Goal: Task Accomplishment & Management: Complete application form

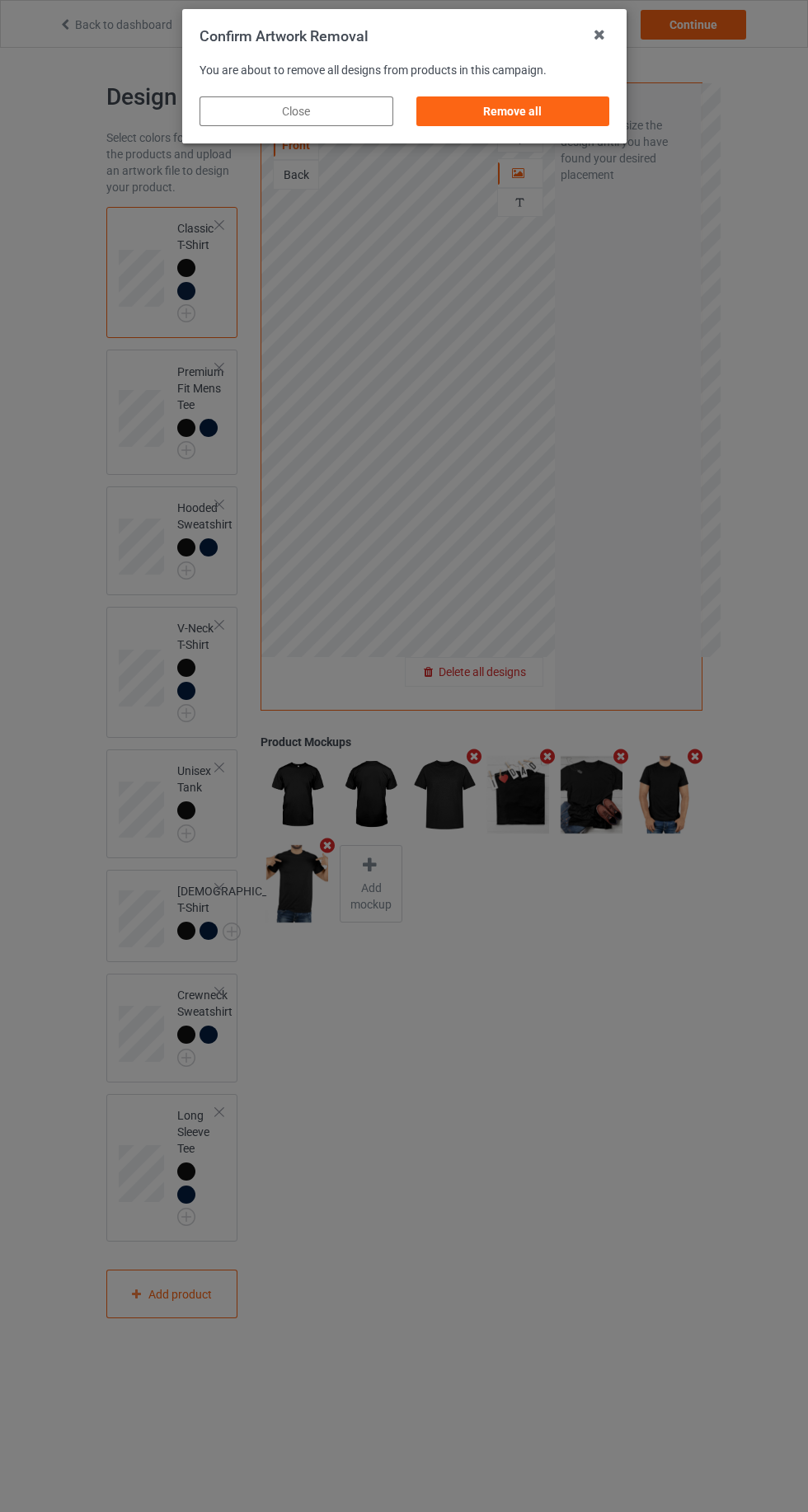
click at [458, 121] on div "Remove all" at bounding box center [513, 111] width 194 height 30
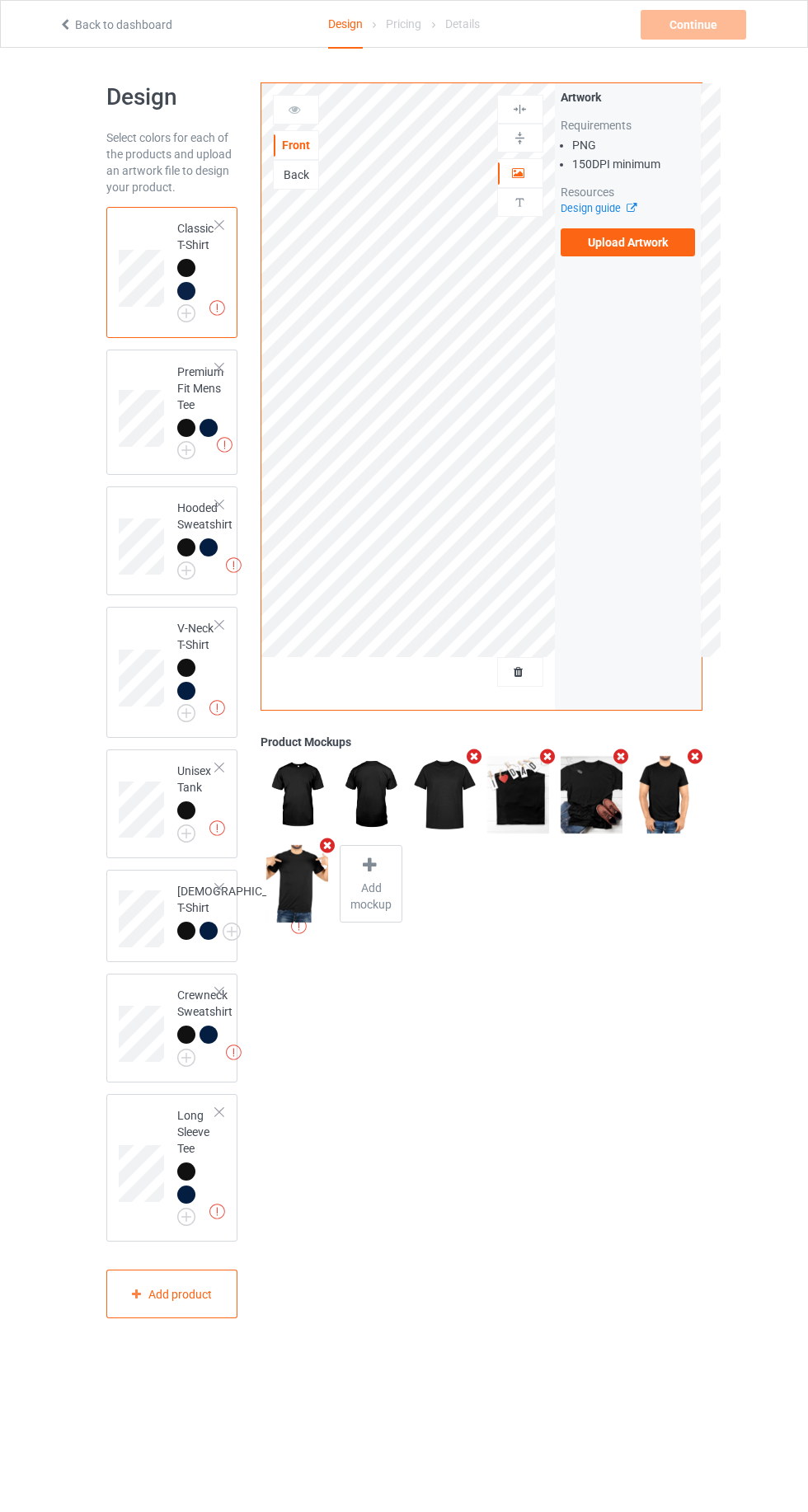
click at [604, 252] on label "Upload Artwork" at bounding box center [628, 242] width 135 height 28
click at [0, 0] on input "Upload Artwork" at bounding box center [0, 0] width 0 height 0
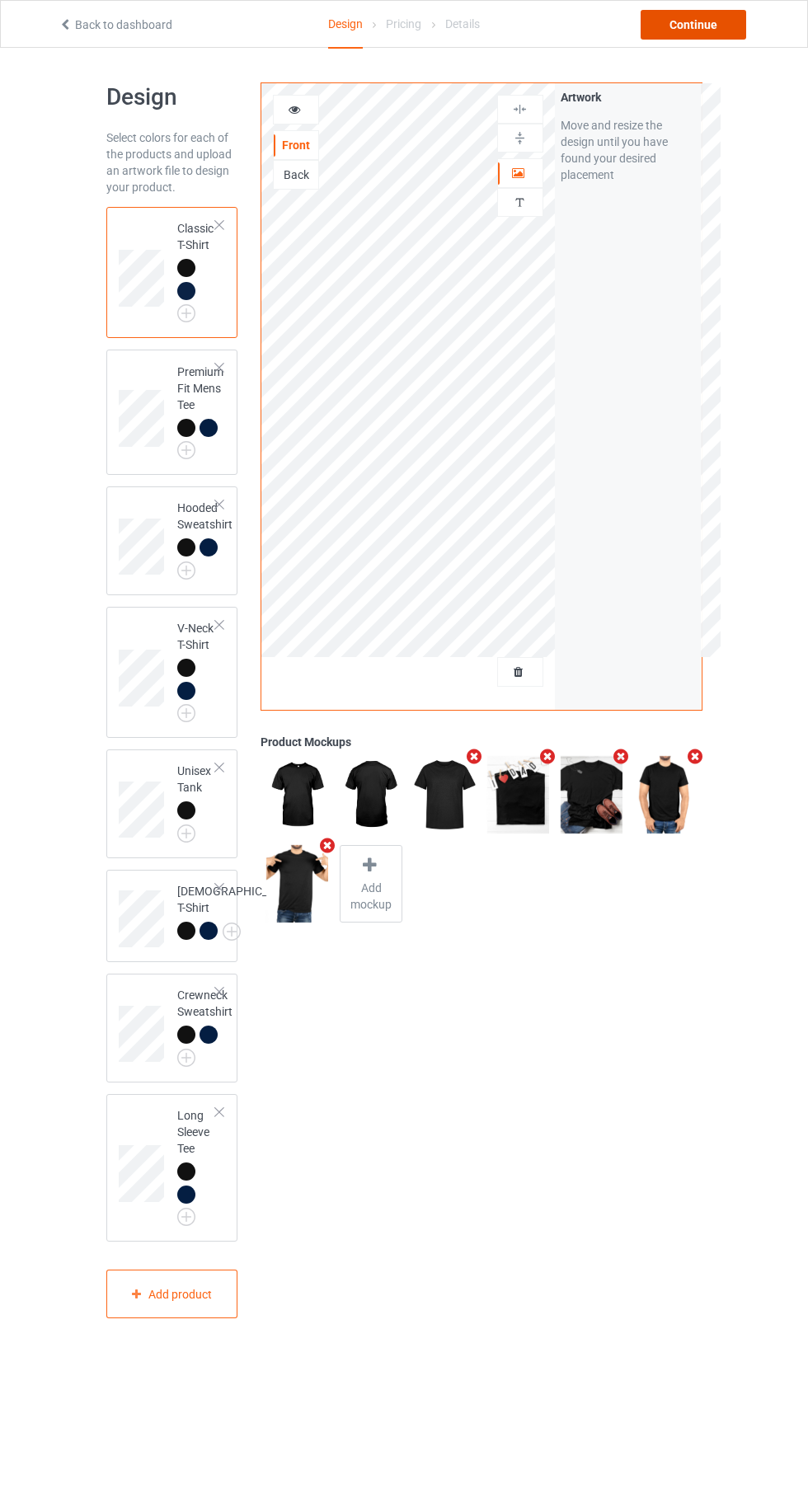
click at [713, 28] on div "Continue" at bounding box center [693, 24] width 106 height 30
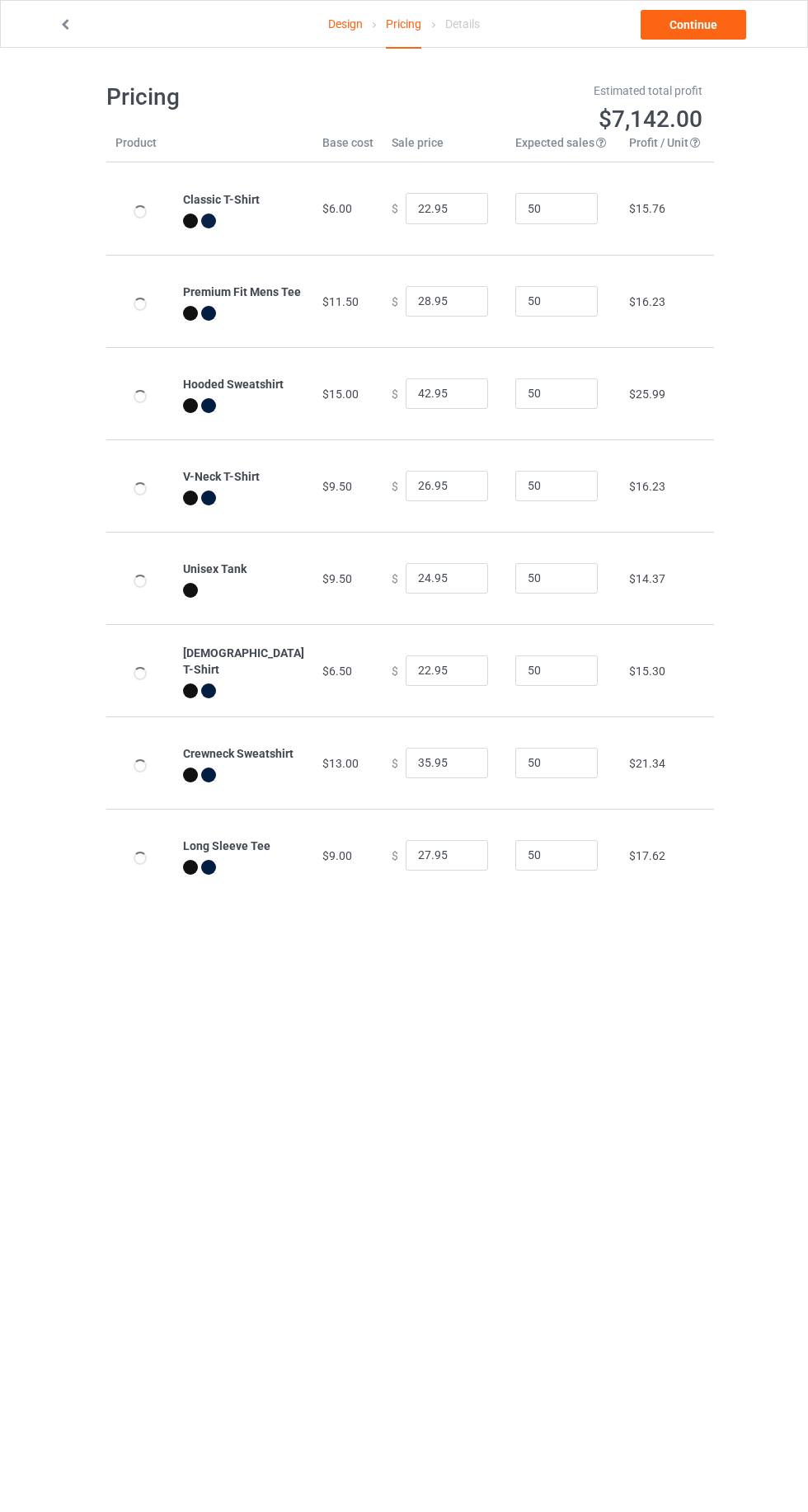
click at [719, 62] on div "Design Pricing Details Continue Pricing Estimated total profit $7,142.00 Produc…" at bounding box center [404, 492] width 808 height 888
click at [688, 30] on link "Continue" at bounding box center [693, 24] width 106 height 30
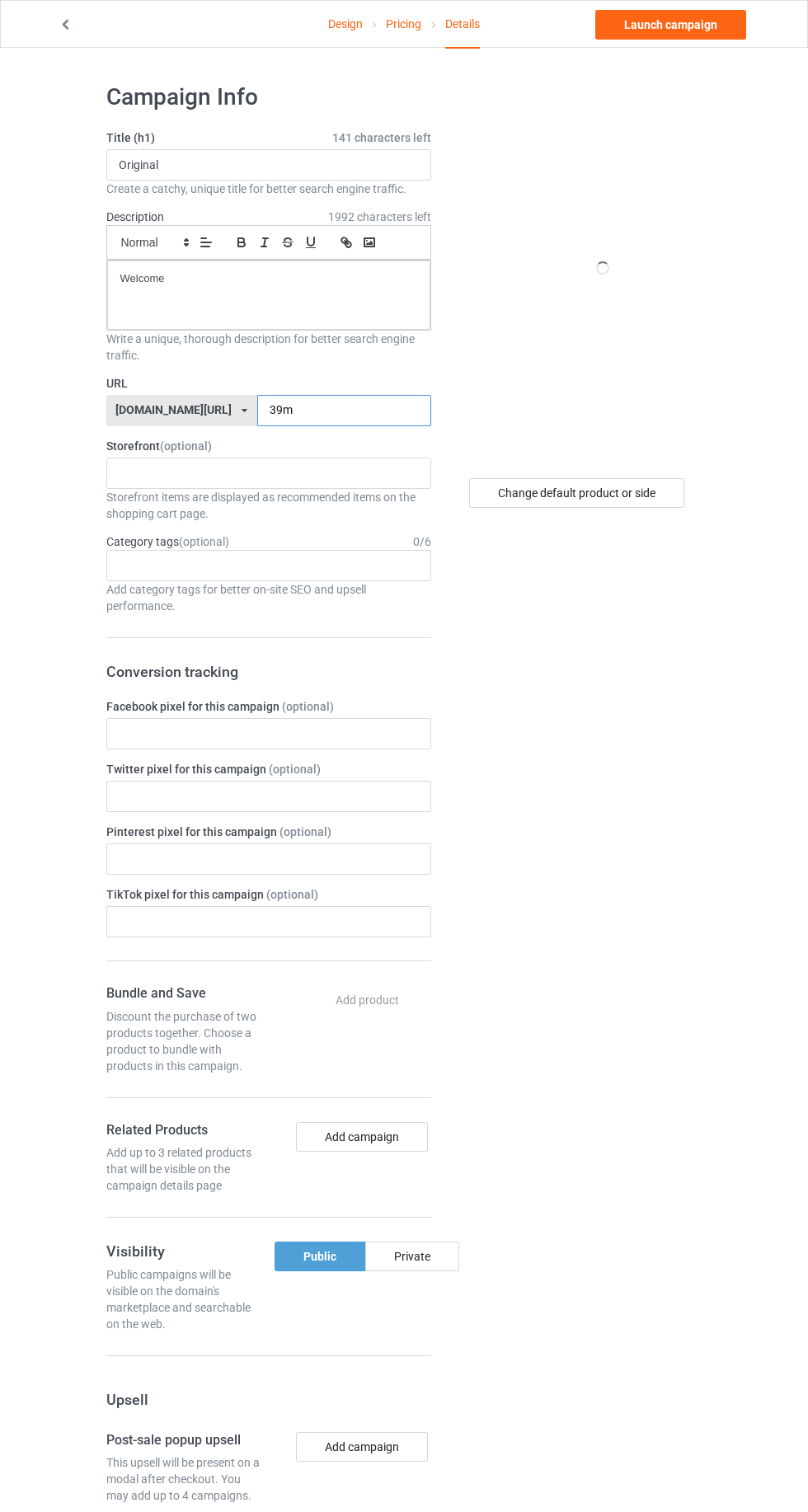
click at [361, 409] on input "39m" at bounding box center [344, 411] width 174 height 31
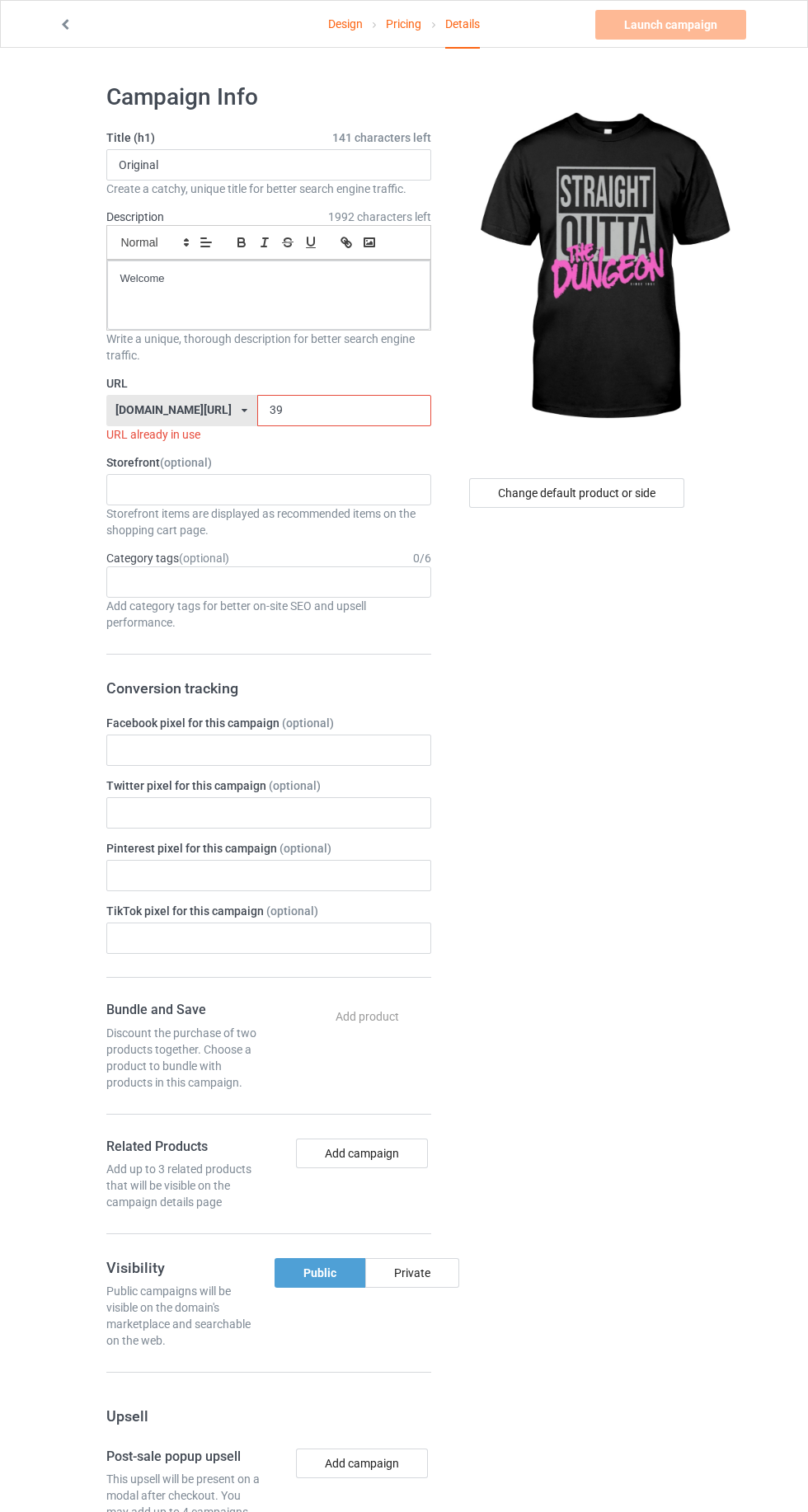
type input "3"
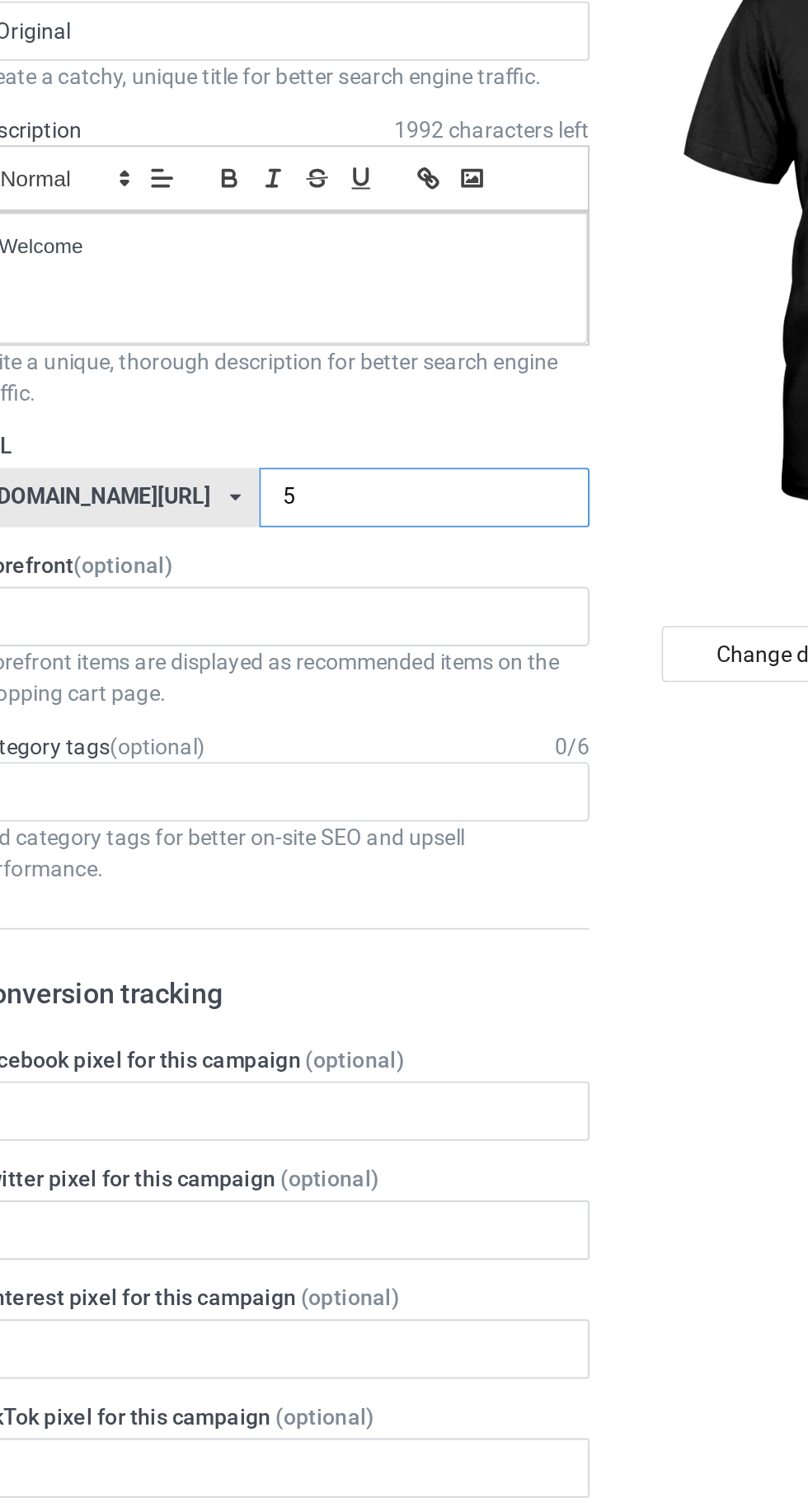
type input "50"
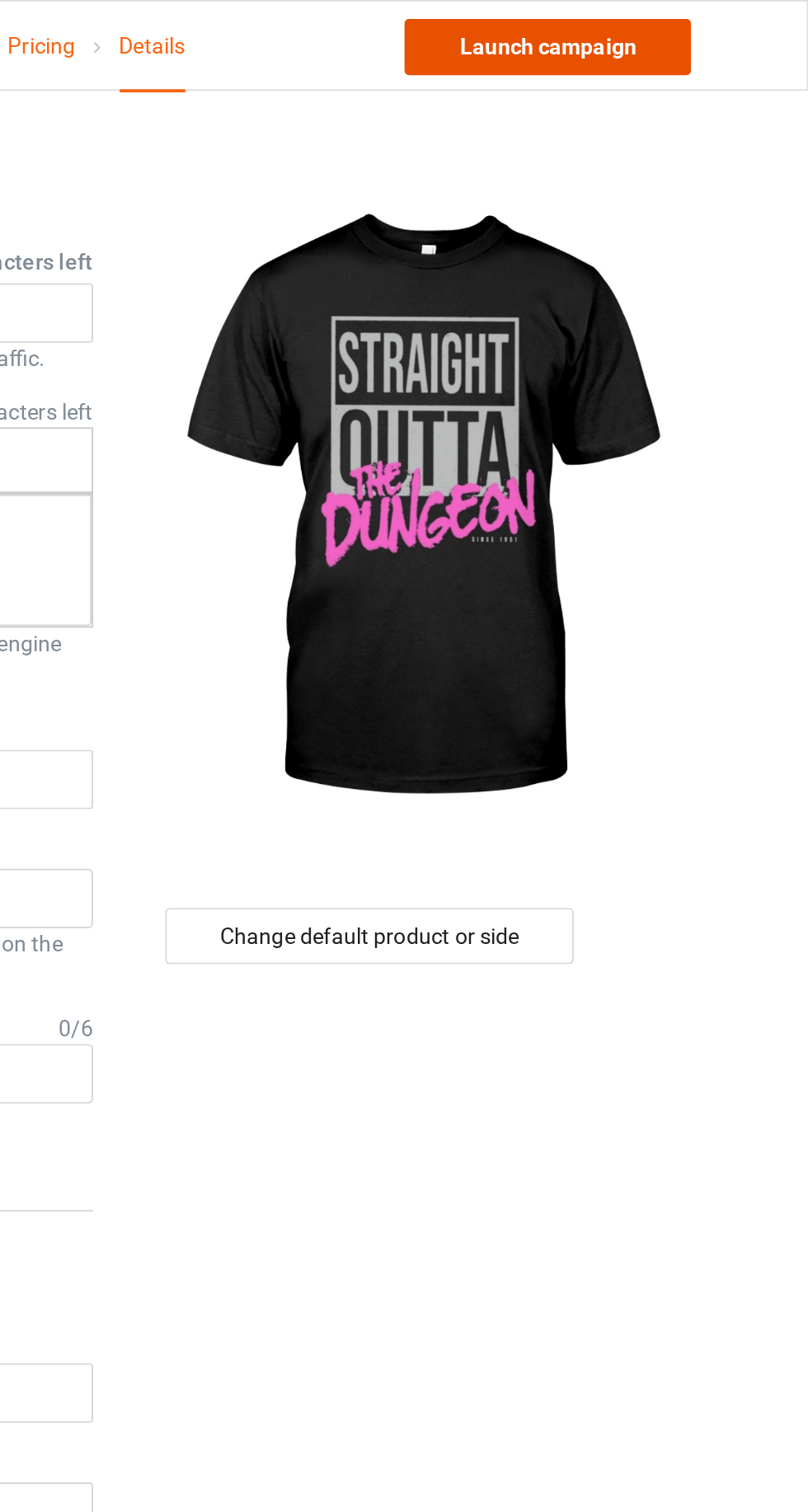
click at [641, 25] on link "Launch campaign" at bounding box center [671, 24] width 151 height 30
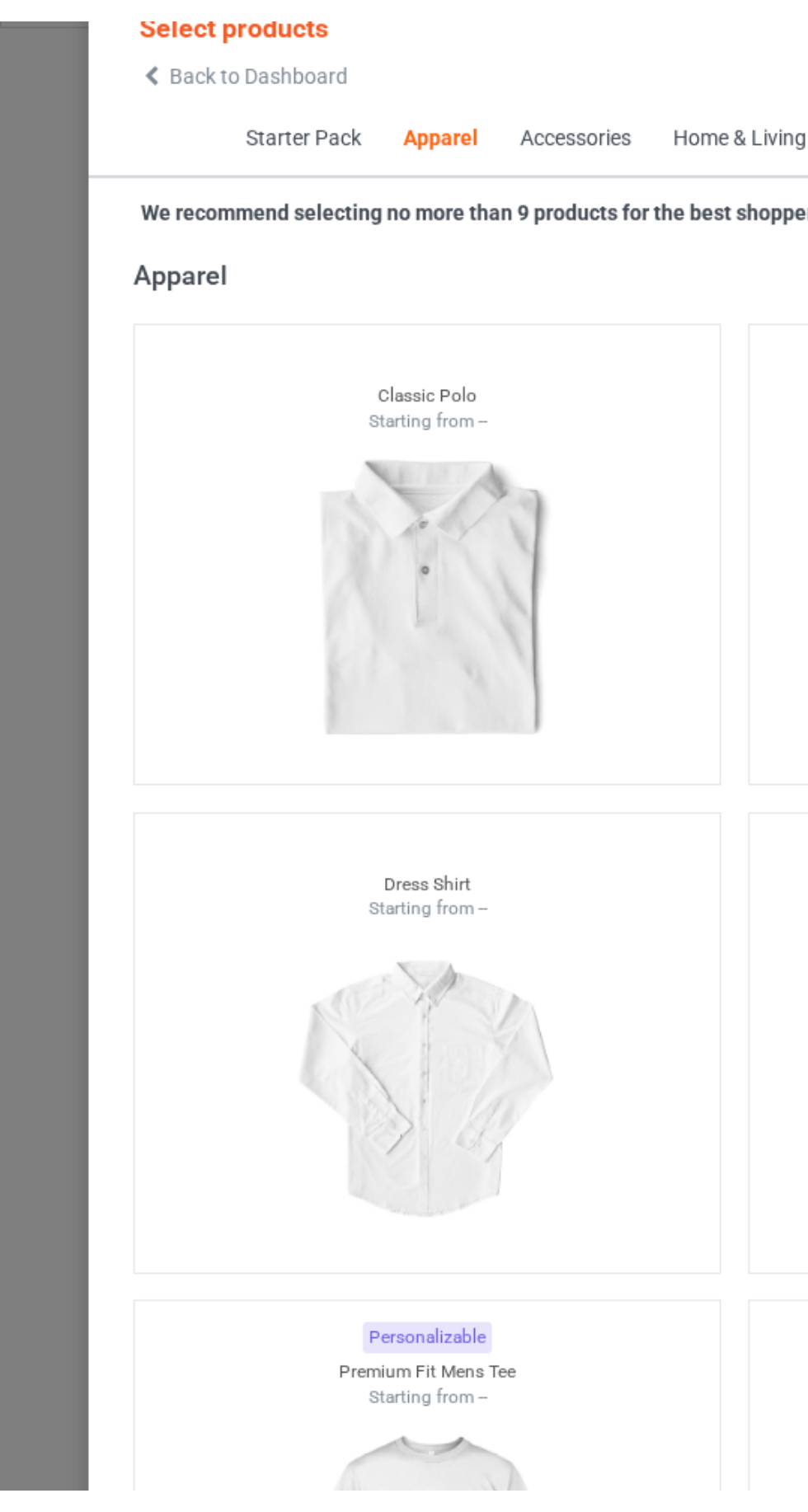
scroll to position [873, 0]
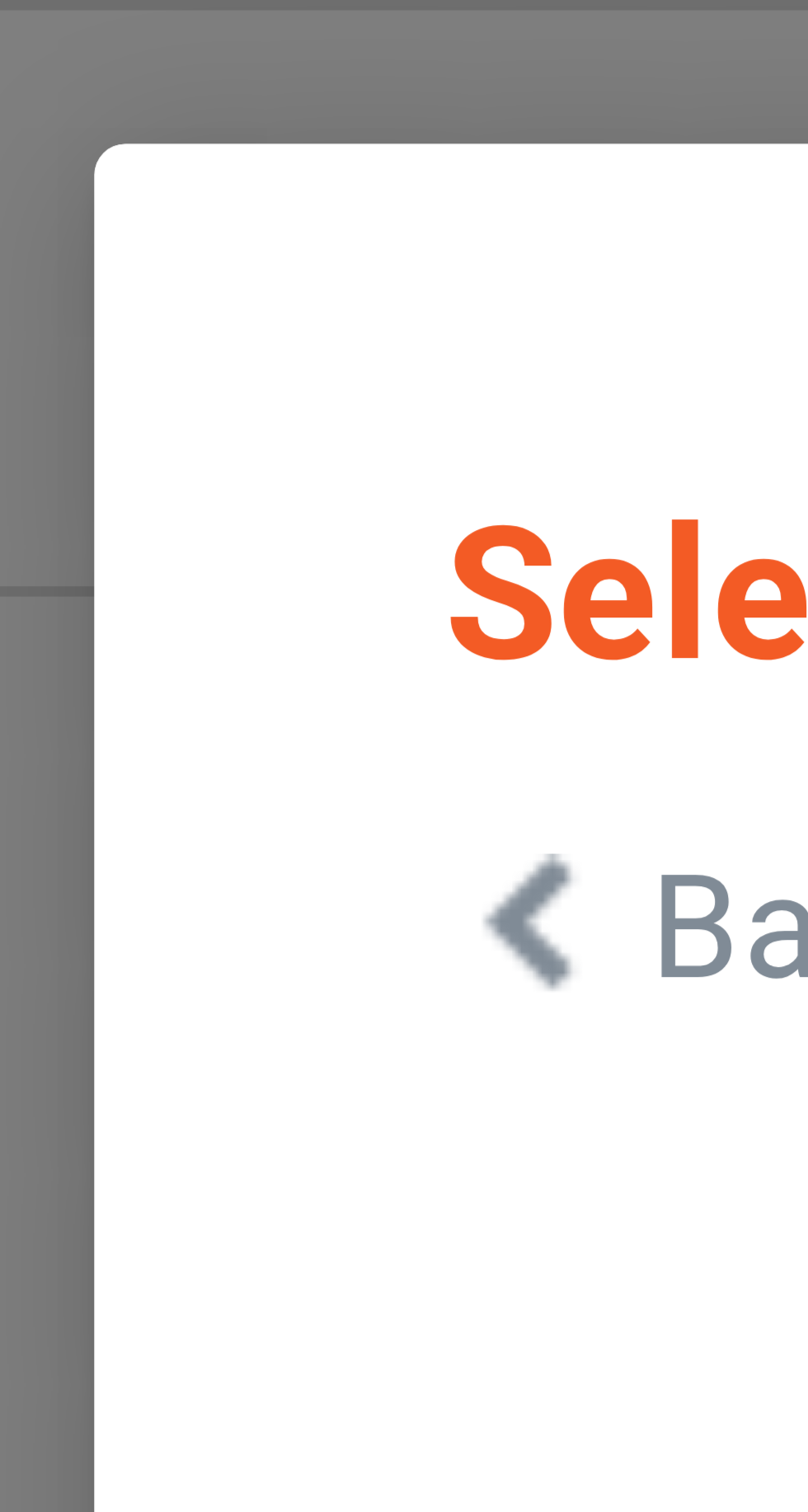
click at [84, 71] on icon at bounding box center [84, 73] width 14 height 11
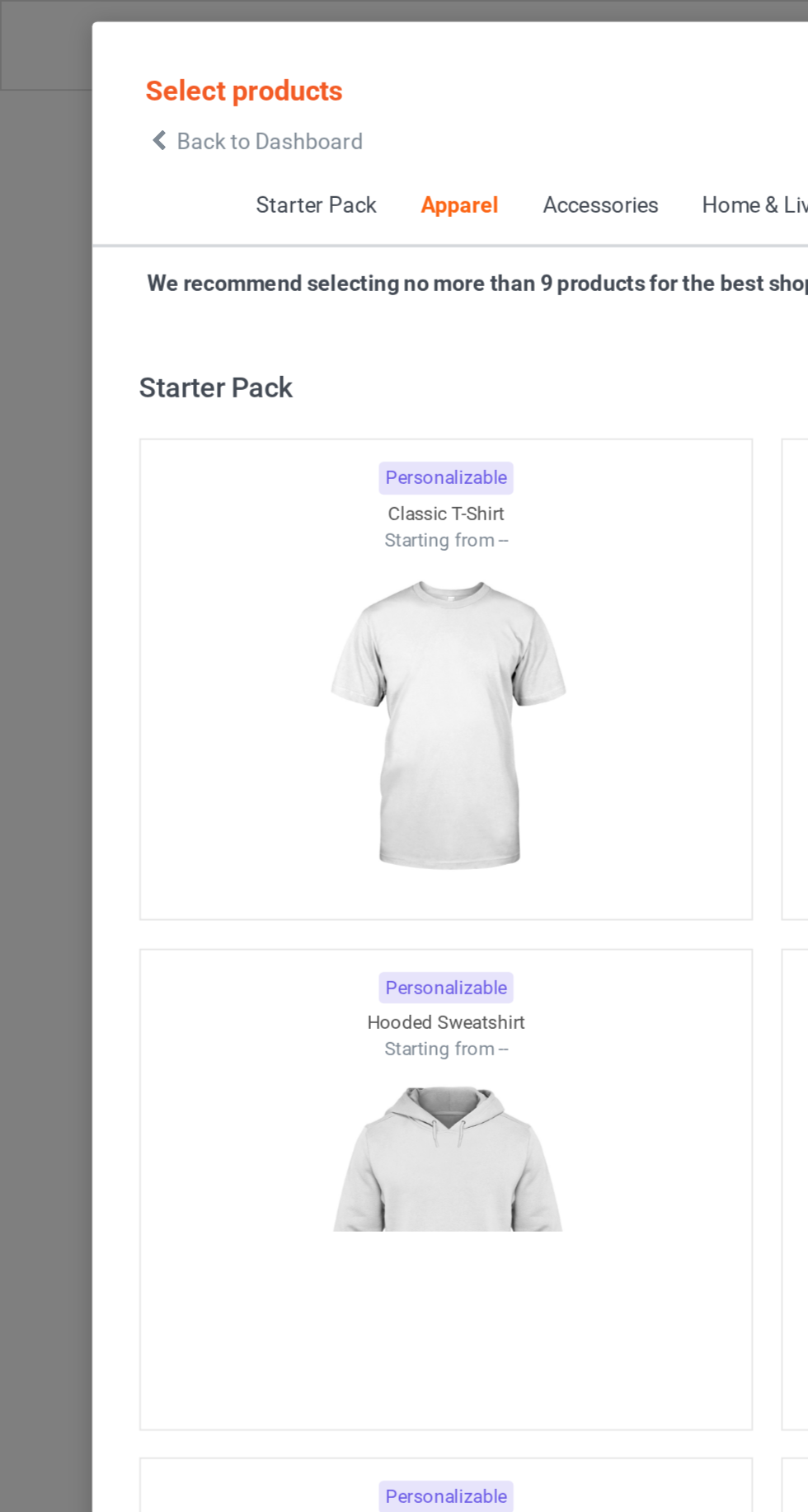
scroll to position [882, 0]
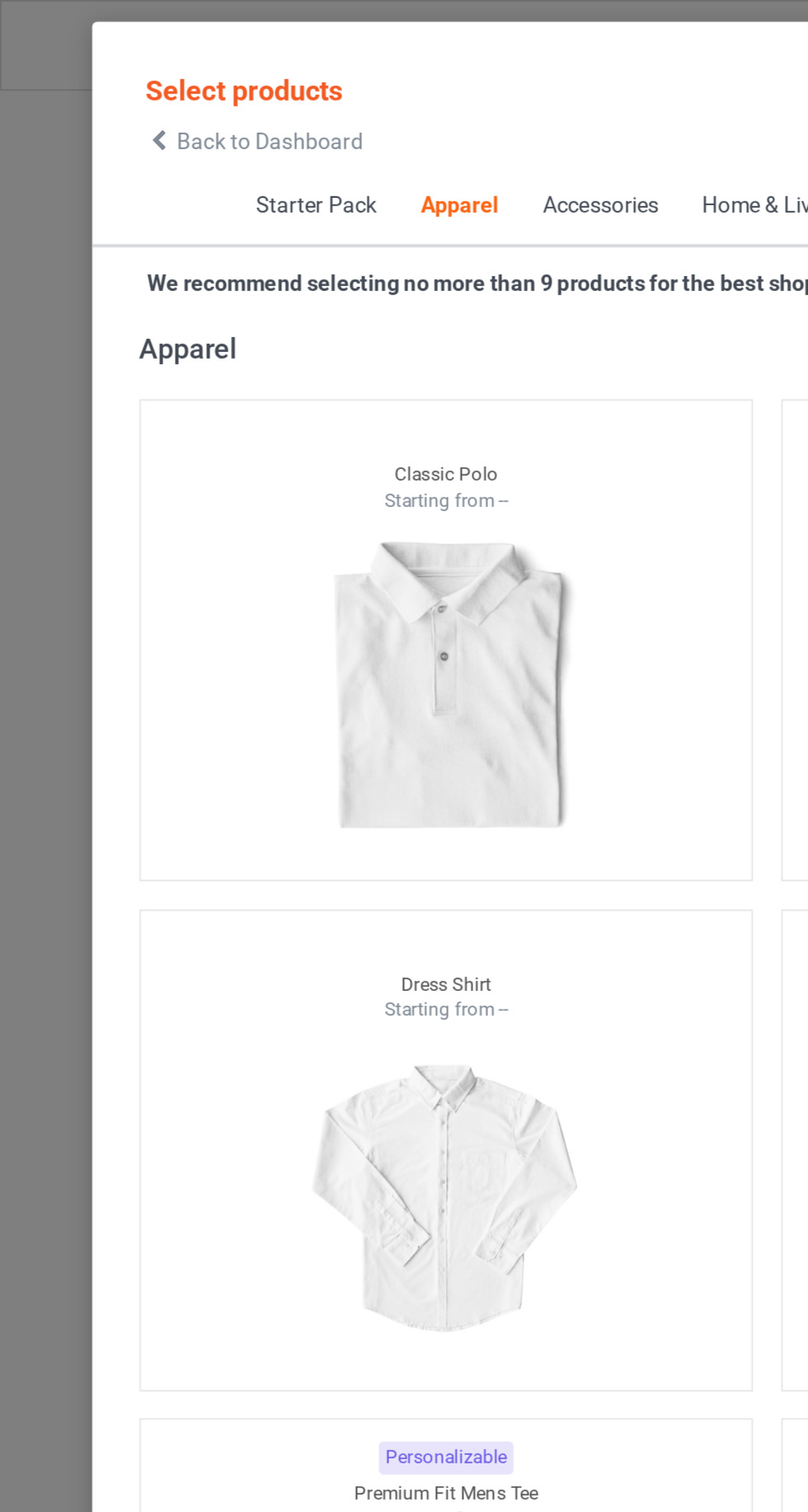
click at [88, 77] on icon at bounding box center [84, 73] width 14 height 11
